Goal: Transaction & Acquisition: Download file/media

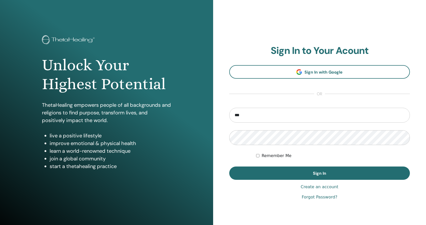
type input "**********"
click at [273, 158] on label "Remember Me" at bounding box center [276, 156] width 30 height 6
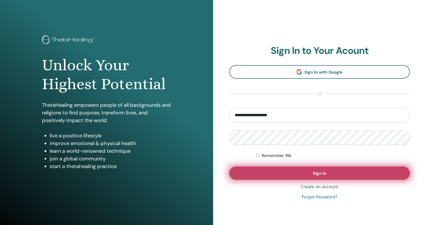
click at [280, 176] on button "Sign In" at bounding box center [319, 173] width 181 height 13
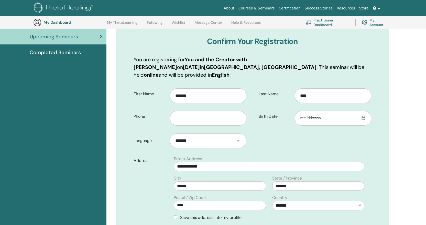
scroll to position [63, 0]
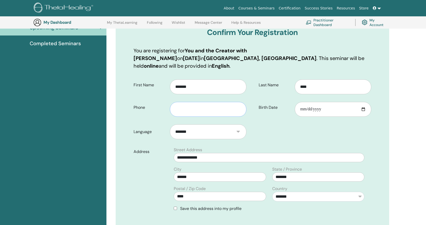
click at [176, 106] on input "text" at bounding box center [208, 109] width 76 height 15
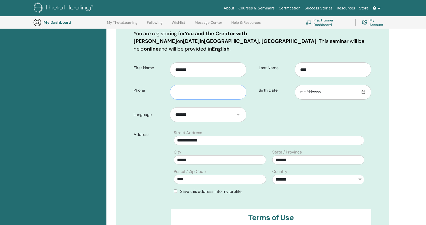
scroll to position [89, 0]
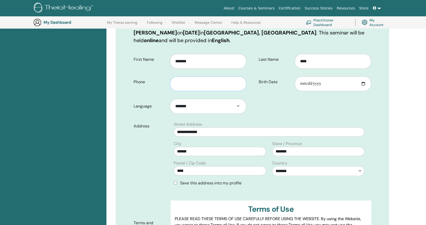
click at [185, 76] on input "text" at bounding box center [208, 83] width 76 height 15
type input "**********"
click at [326, 76] on input "Birth Date" at bounding box center [332, 83] width 76 height 15
type input "**********"
click at [311, 113] on form "**********" at bounding box center [252, 161] width 245 height 222
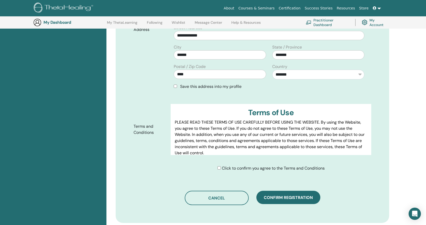
scroll to position [217, 0]
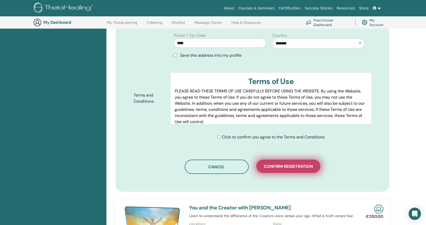
click at [303, 162] on button "Confirm registration" at bounding box center [288, 166] width 64 height 13
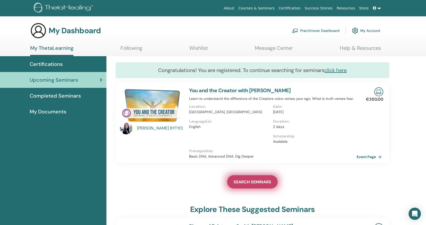
click at [258, 188] on link "SEARCH SEMINARS" at bounding box center [252, 181] width 50 height 13
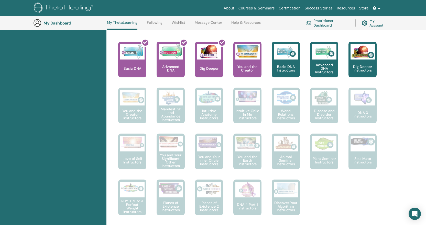
scroll to position [151, 0]
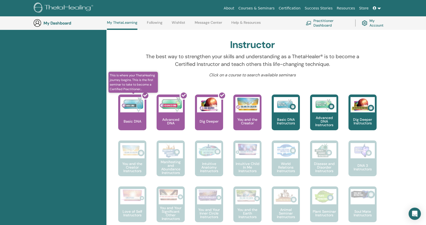
click at [130, 112] on div at bounding box center [135, 115] width 28 height 46
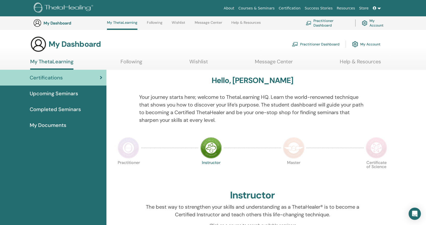
scroll to position [151, 0]
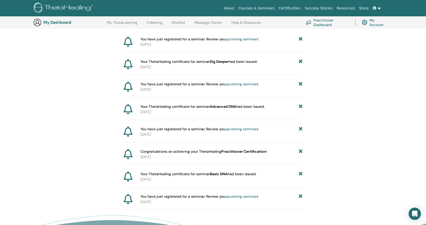
scroll to position [140, 0]
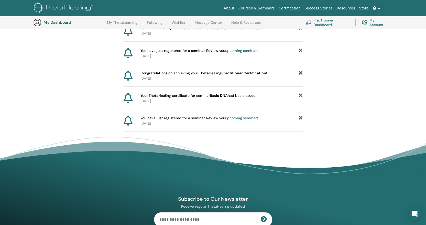
click at [126, 102] on icon at bounding box center [127, 98] width 9 height 10
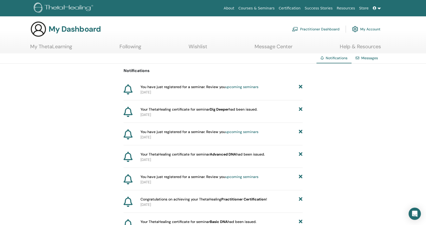
scroll to position [0, 0]
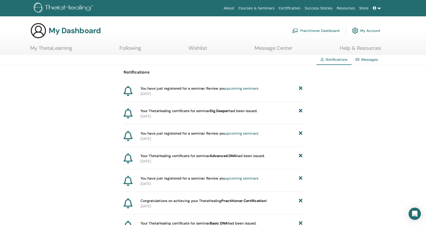
click at [205, 50] on link "Wishlist" at bounding box center [197, 50] width 19 height 10
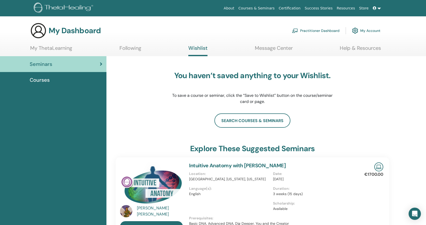
drag, startPoint x: 126, startPoint y: 46, endPoint x: 112, endPoint y: 51, distance: 14.0
click at [126, 46] on link "Following" at bounding box center [130, 50] width 22 height 10
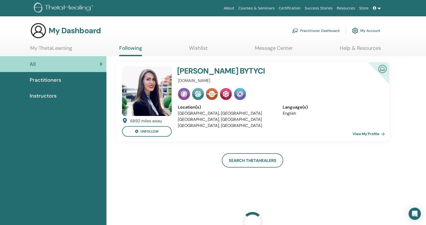
click at [42, 49] on link "My ThetaLearning" at bounding box center [51, 50] width 42 height 10
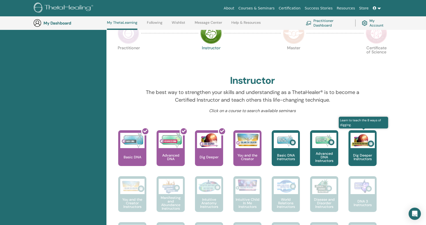
scroll to position [116, 0]
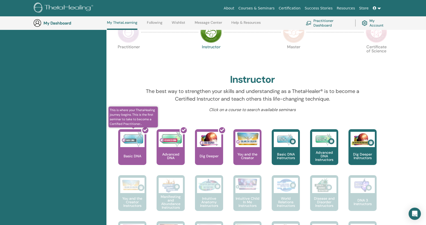
click at [133, 146] on div at bounding box center [135, 149] width 28 height 46
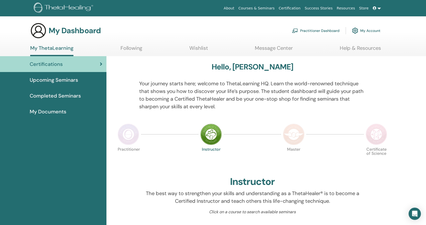
click at [82, 28] on h3 "My Dashboard" at bounding box center [75, 30] width 52 height 9
click at [32, 30] on img at bounding box center [38, 30] width 16 height 16
click at [327, 29] on link "Practitioner Dashboard" at bounding box center [316, 30] width 48 height 11
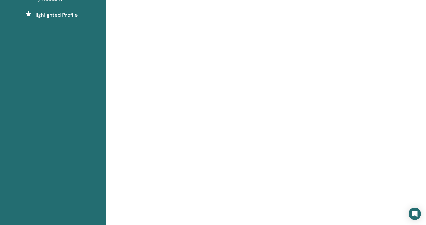
scroll to position [153, 0]
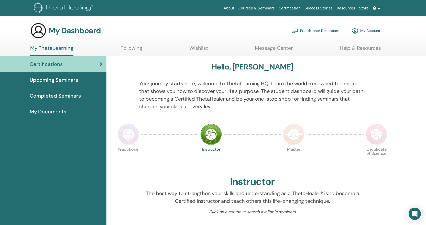
click at [50, 6] on img at bounding box center [64, 9] width 61 height 12
click at [294, 7] on link "Certification" at bounding box center [289, 8] width 26 height 9
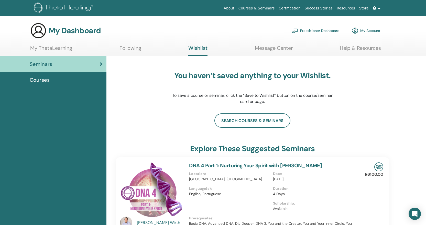
drag, startPoint x: 306, startPoint y: 31, endPoint x: 320, endPoint y: 34, distance: 14.3
click at [306, 31] on link "Practitioner Dashboard" at bounding box center [316, 30] width 48 height 11
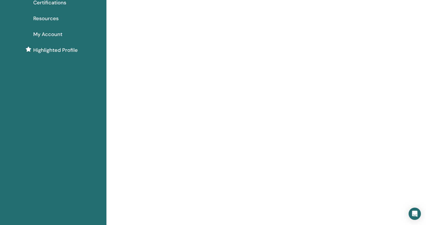
scroll to position [51, 0]
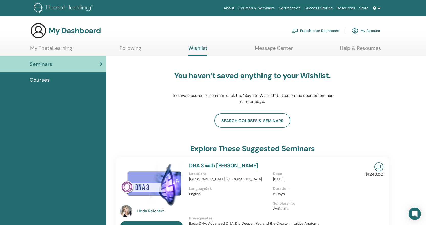
click at [63, 51] on link "My ThetaLearning" at bounding box center [51, 50] width 42 height 10
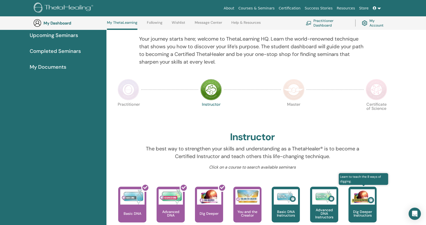
scroll to position [141, 0]
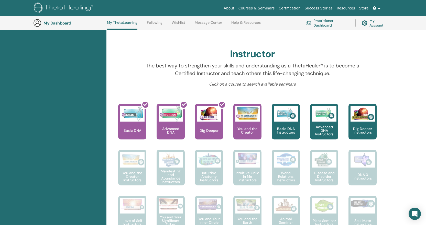
drag, startPoint x: 207, startPoint y: 120, endPoint x: 322, endPoint y: 62, distance: 128.0
click at [322, 62] on p "The best way to strengthen your skills and understanding as a ThetaHealer® is t…" at bounding box center [252, 69] width 226 height 15
click at [373, 24] on link "My Account" at bounding box center [374, 22] width 26 height 11
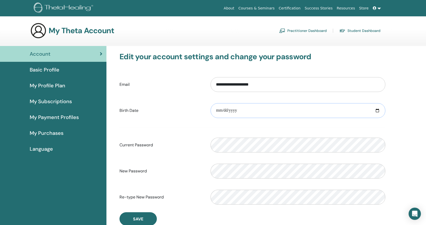
click at [251, 110] on input "date" at bounding box center [297, 110] width 175 height 15
click at [48, 72] on span "Basic Profile" at bounding box center [45, 70] width 30 height 8
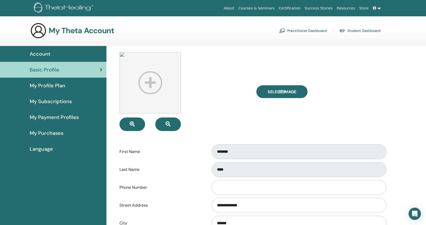
click at [61, 86] on span "My Profile Plan" at bounding box center [48, 86] width 36 height 8
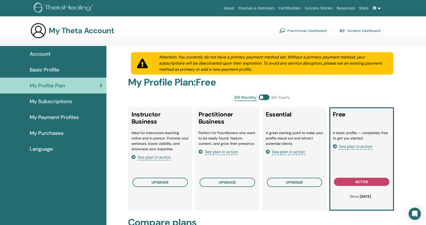
click at [41, 97] on link "My Subscriptions" at bounding box center [53, 102] width 106 height 16
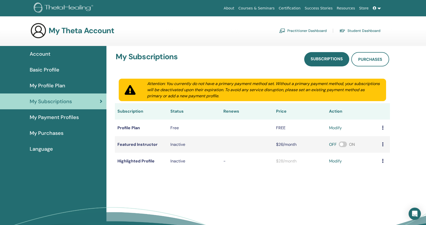
click at [50, 119] on span "My Payment Profiles" at bounding box center [54, 117] width 49 height 8
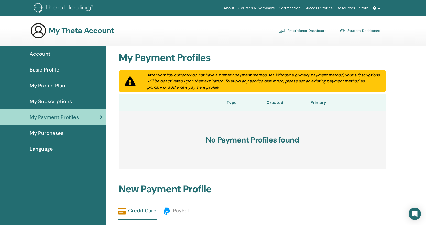
click at [49, 132] on span "My Purchases" at bounding box center [47, 133] width 34 height 8
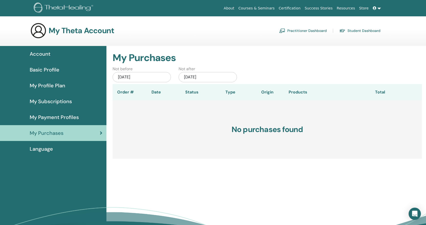
click at [43, 51] on span "Account" at bounding box center [40, 54] width 21 height 8
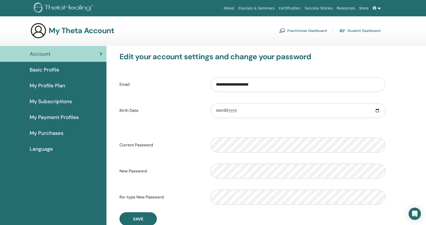
click at [372, 28] on link "Student Dashboard" at bounding box center [359, 31] width 41 height 8
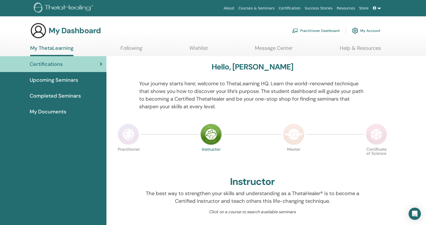
click at [52, 96] on span "Completed Seminars" at bounding box center [55, 96] width 51 height 8
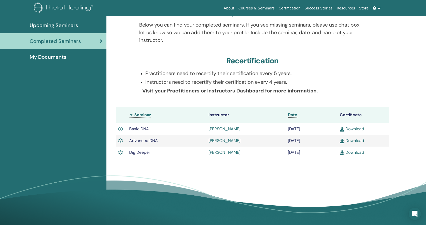
scroll to position [65, 0]
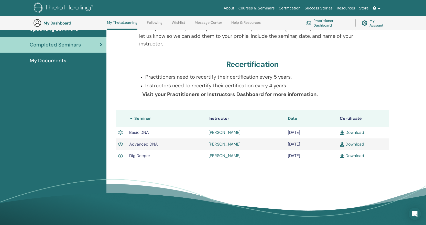
click at [356, 134] on link "Download" at bounding box center [351, 132] width 24 height 5
click at [348, 143] on link "Download" at bounding box center [351, 144] width 24 height 5
click at [352, 157] on link "Download" at bounding box center [351, 155] width 24 height 5
click at [349, 156] on link "Download" at bounding box center [351, 155] width 24 height 5
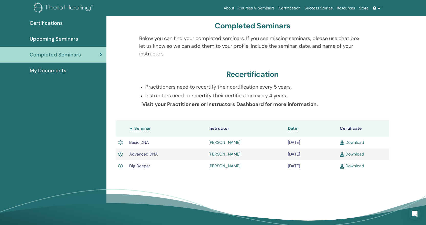
scroll to position [0, 0]
